Goal: Check status: Check status

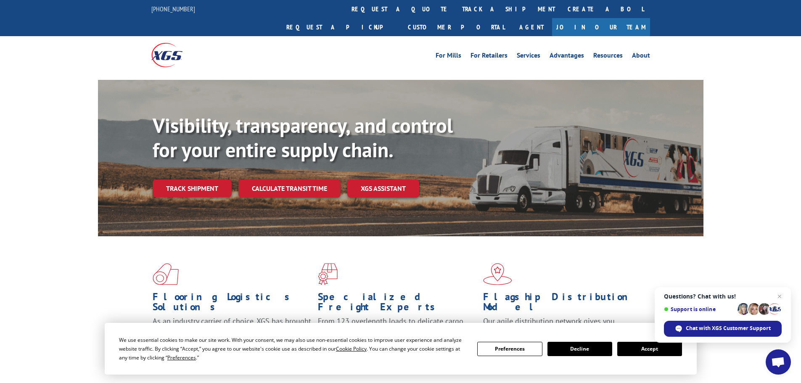
click at [626, 352] on button "Accept" at bounding box center [649, 349] width 65 height 14
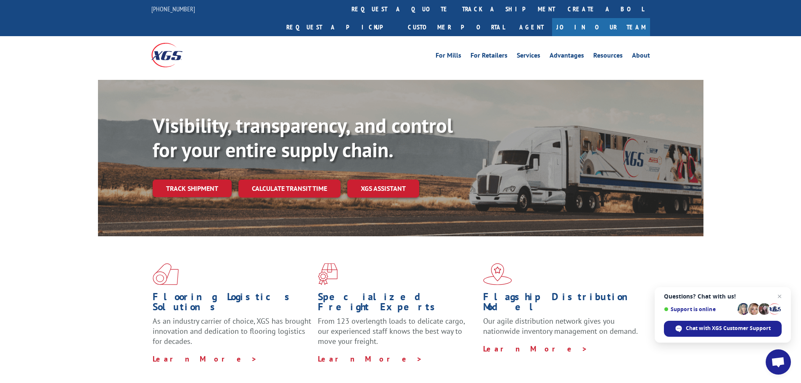
drag, startPoint x: 368, startPoint y: 13, endPoint x: 369, endPoint y: 26, distance: 13.5
click at [456, 13] on link "track a shipment" at bounding box center [509, 9] width 106 height 18
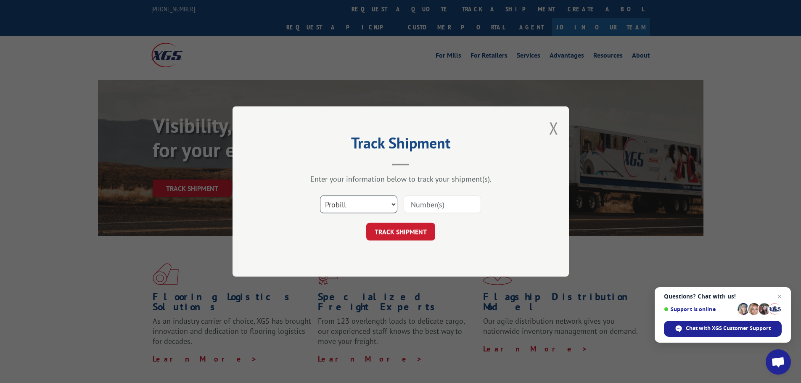
click at [345, 209] on select "Select category... Probill BOL PO" at bounding box center [358, 204] width 77 height 18
select select "bol"
click at [320, 195] on select "Select category... Probill BOL PO" at bounding box center [358, 204] width 77 height 18
click at [417, 207] on input at bounding box center [442, 204] width 77 height 18
paste input "6013154"
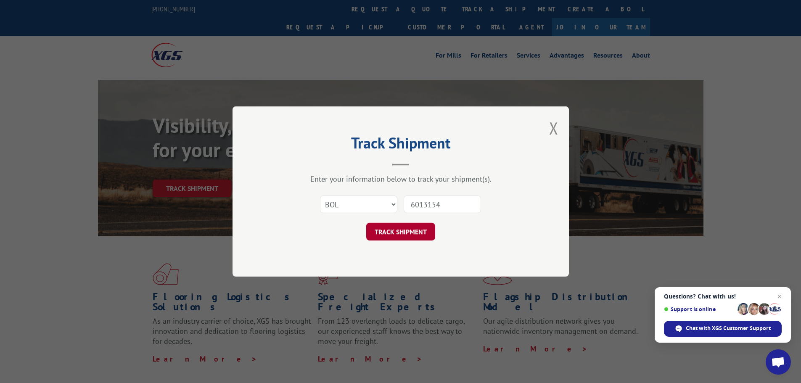
type input "6013154"
click at [403, 235] on button "TRACK SHIPMENT" at bounding box center [400, 232] width 69 height 18
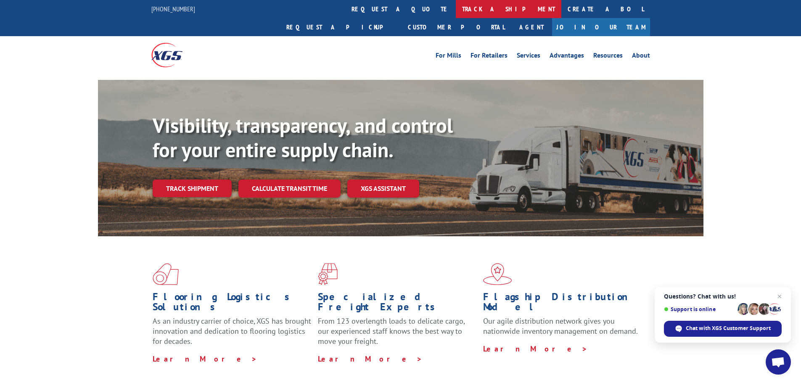
click at [456, 8] on link "track a shipment" at bounding box center [509, 9] width 106 height 18
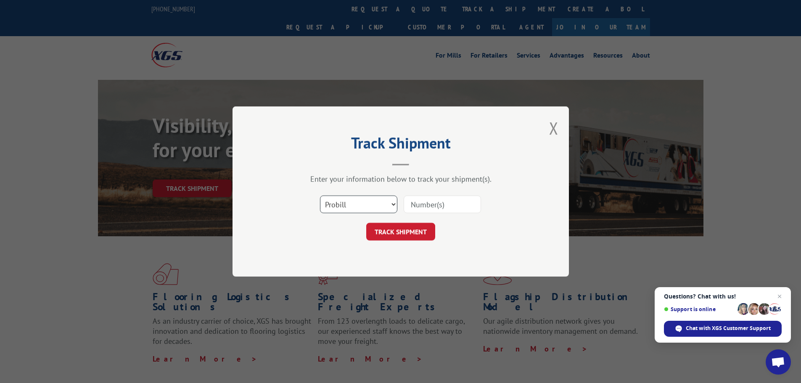
click at [346, 204] on select "Select category... Probill BOL PO" at bounding box center [358, 204] width 77 height 18
select select "bol"
click at [320, 195] on select "Select category... Probill BOL PO" at bounding box center [358, 204] width 77 height 18
click at [431, 204] on input at bounding box center [442, 204] width 77 height 18
paste input "5995642"
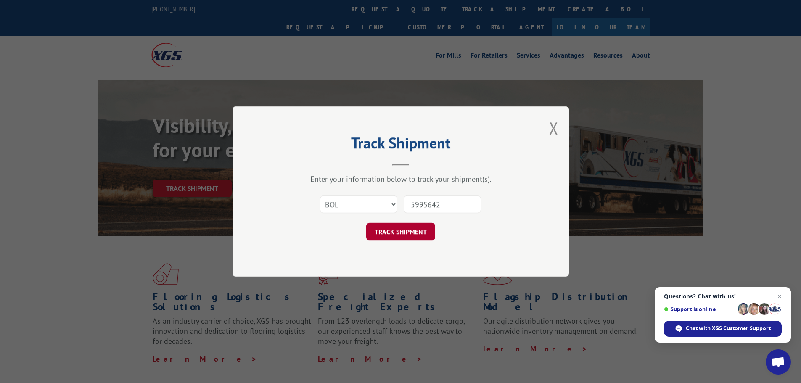
type input "5995642"
click at [395, 229] on button "TRACK SHIPMENT" at bounding box center [400, 232] width 69 height 18
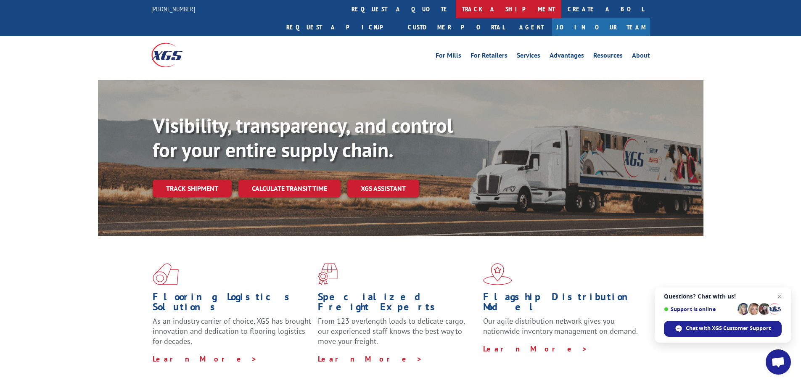
click at [456, 10] on link "track a shipment" at bounding box center [509, 9] width 106 height 18
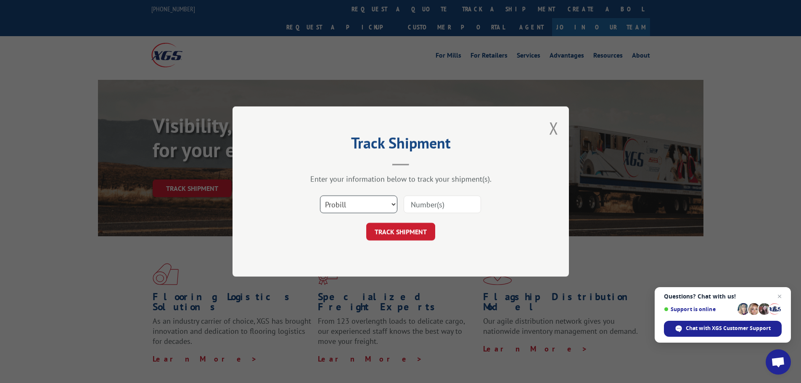
click at [337, 206] on select "Select category... Probill BOL PO" at bounding box center [358, 204] width 77 height 18
select select "bol"
click at [320, 195] on select "Select category... Probill BOL PO" at bounding box center [358, 204] width 77 height 18
click at [423, 203] on input at bounding box center [442, 204] width 77 height 18
paste input "6009291"
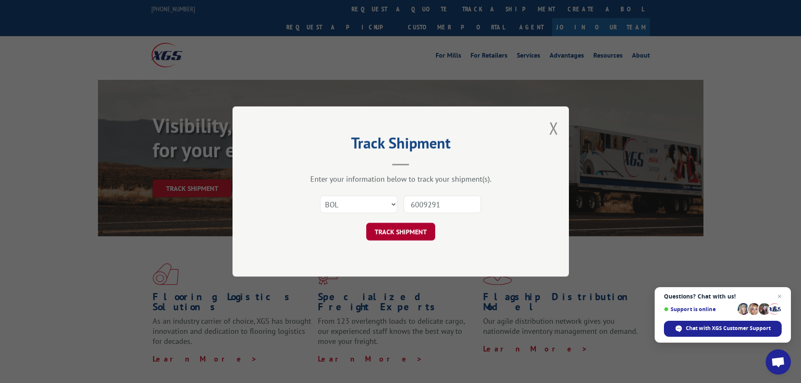
type input "6009291"
click at [409, 229] on button "TRACK SHIPMENT" at bounding box center [400, 232] width 69 height 18
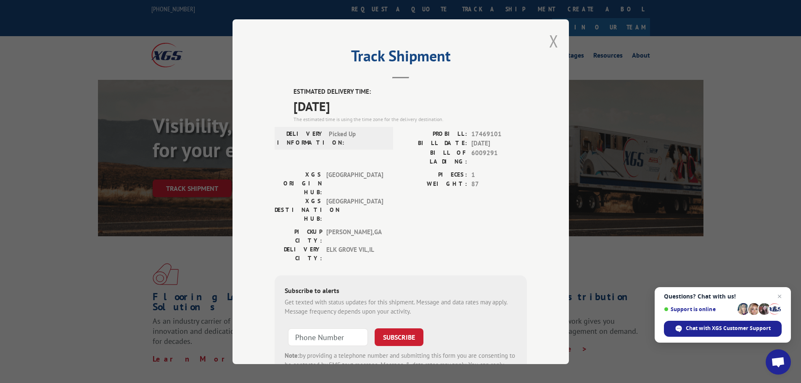
click at [550, 41] on button "Close modal" at bounding box center [553, 41] width 9 height 22
